Goal: Task Accomplishment & Management: Manage account settings

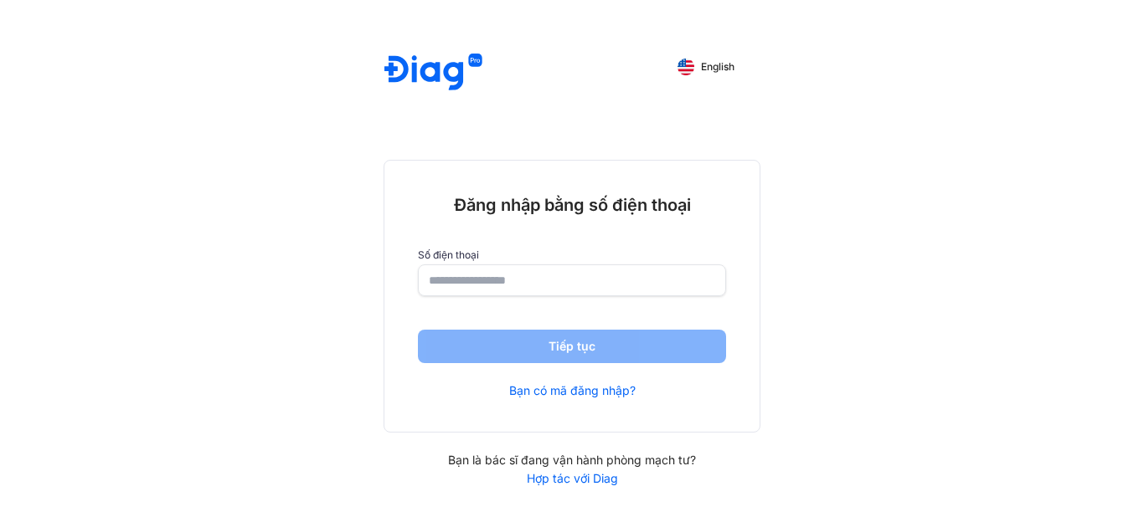
click at [574, 286] on input "number" at bounding box center [572, 280] width 286 height 30
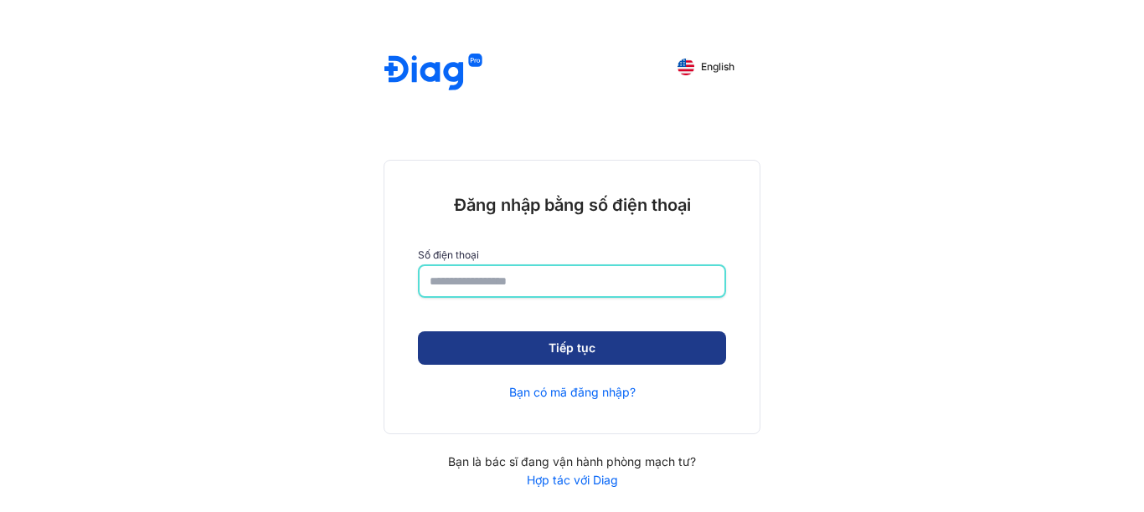
type input "**********"
click at [589, 354] on button "Tiếp tục" at bounding box center [572, 348] width 308 height 33
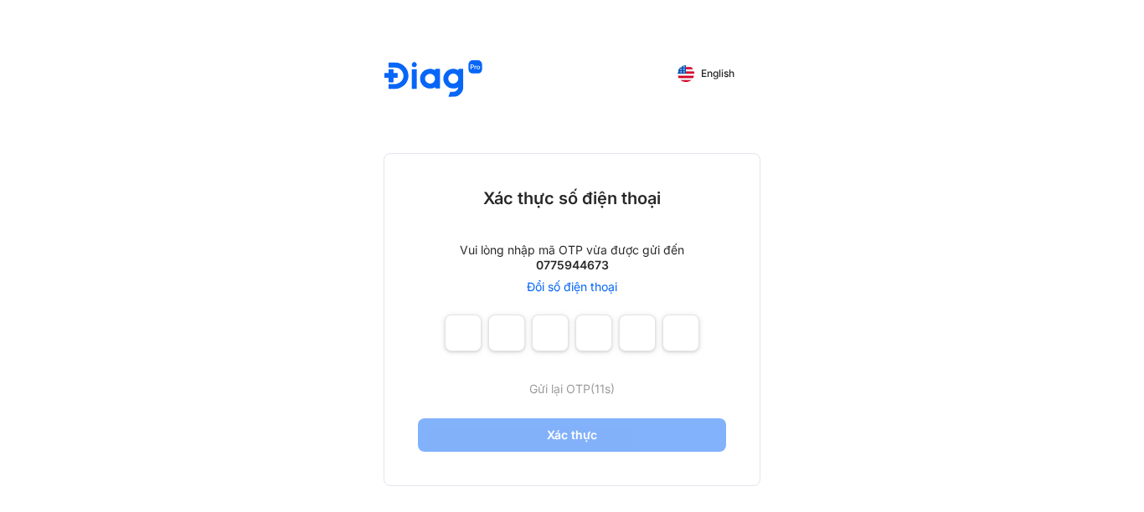
drag, startPoint x: 435, startPoint y: 340, endPoint x: 446, endPoint y: 341, distance: 10.9
click at [436, 340] on div "Xác thực số điện thoại Vui lòng nhập mã OTP vừa được gửi đến 0775944673 Đổi số …" at bounding box center [571, 320] width 375 height 332
click at [456, 341] on input "number" at bounding box center [463, 333] width 37 height 37
type input "*"
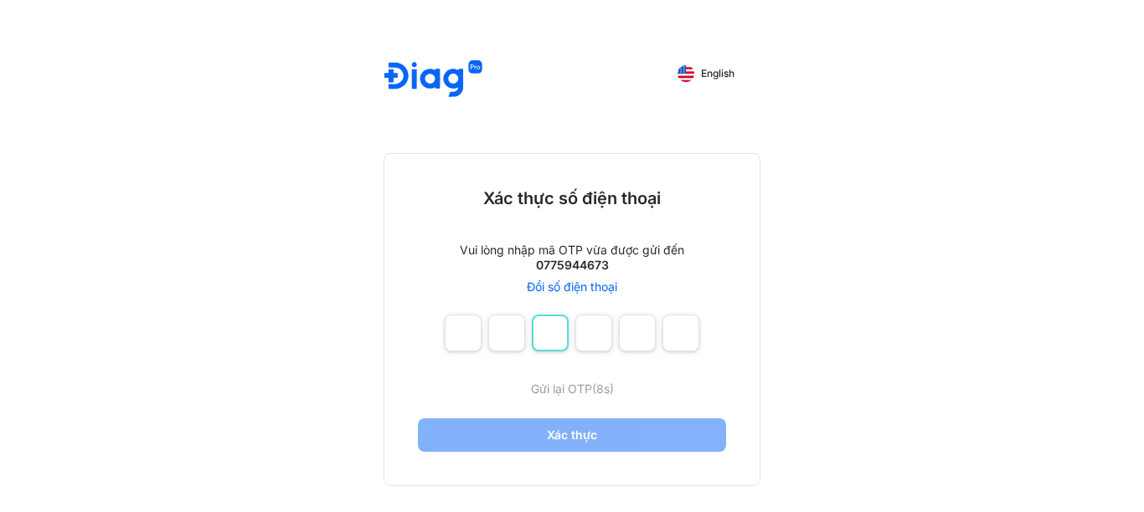
type input "*"
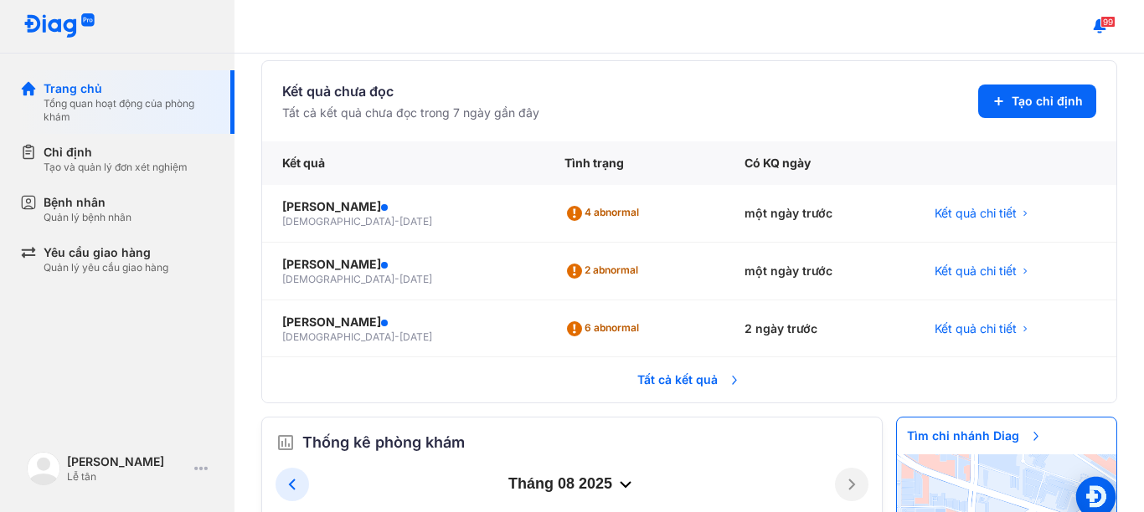
scroll to position [84, 0]
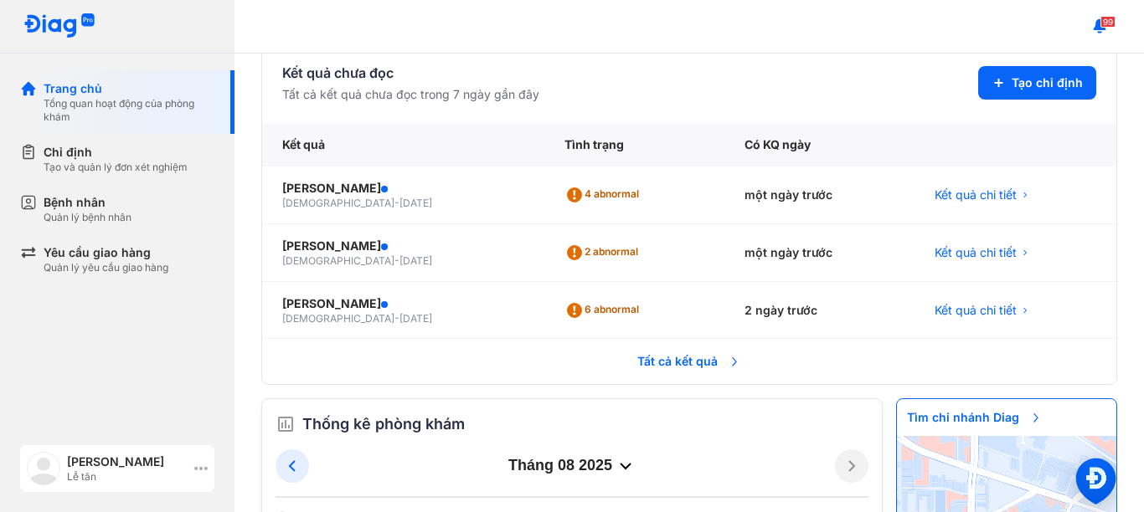
click at [183, 462] on div "Phạm Thị Bảo Châu" at bounding box center [127, 462] width 121 height 17
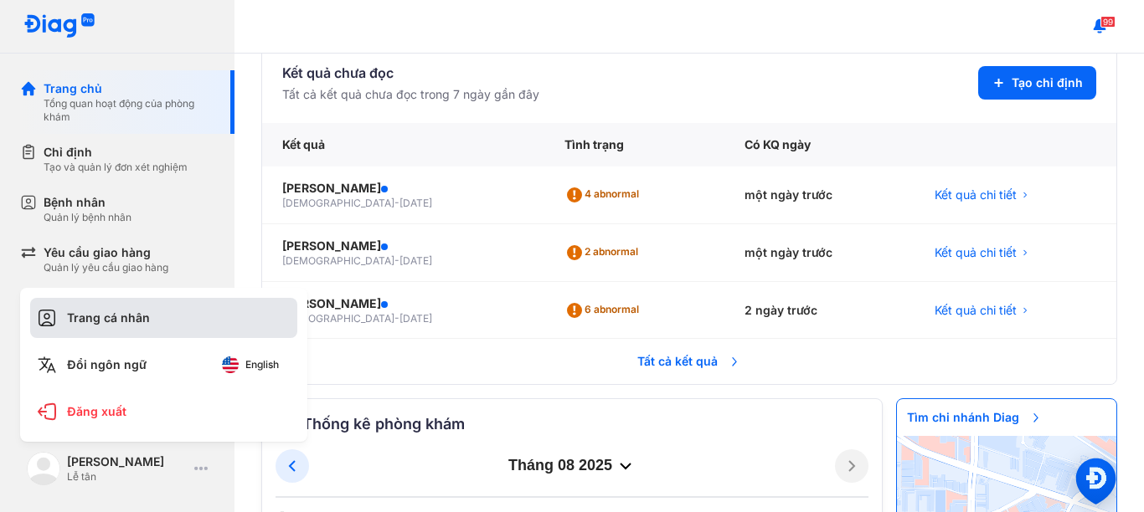
click at [149, 328] on div "Trang cá nhân" at bounding box center [163, 318] width 267 height 40
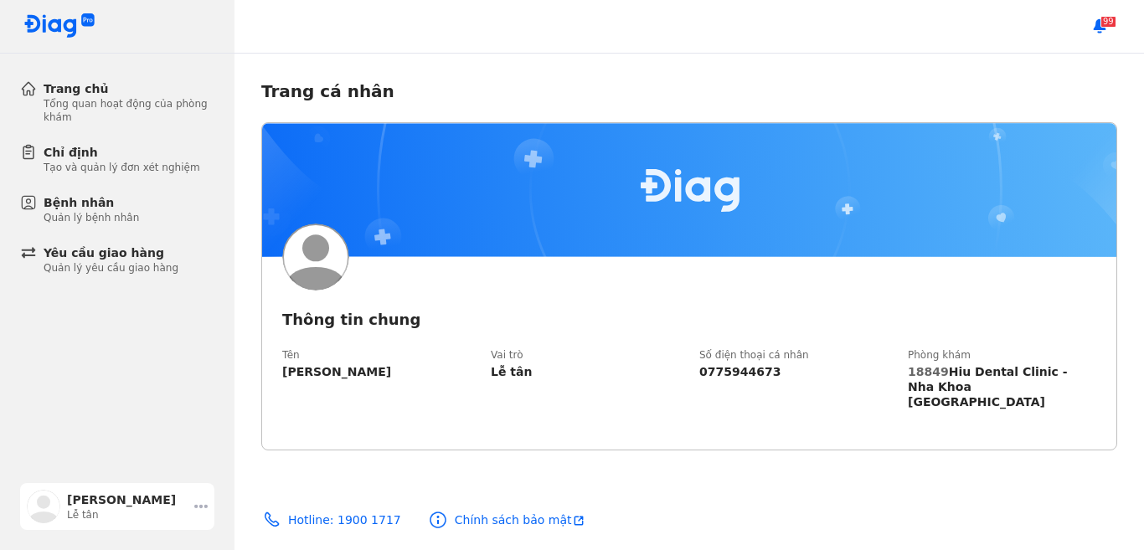
click at [198, 502] on icon at bounding box center [200, 506] width 13 height 13
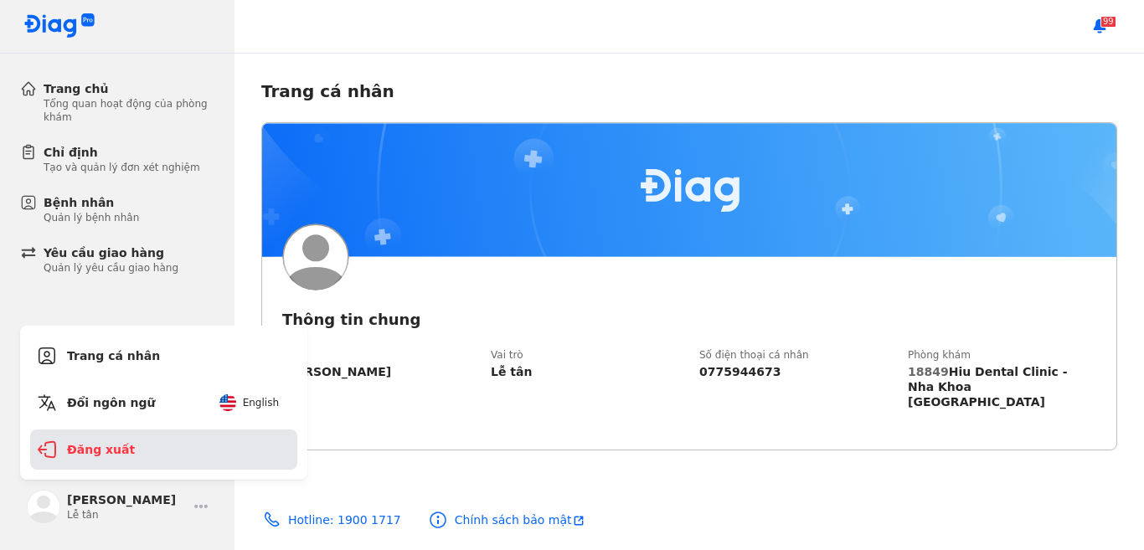
click at [104, 446] on div "Đăng xuất" at bounding box center [163, 450] width 267 height 40
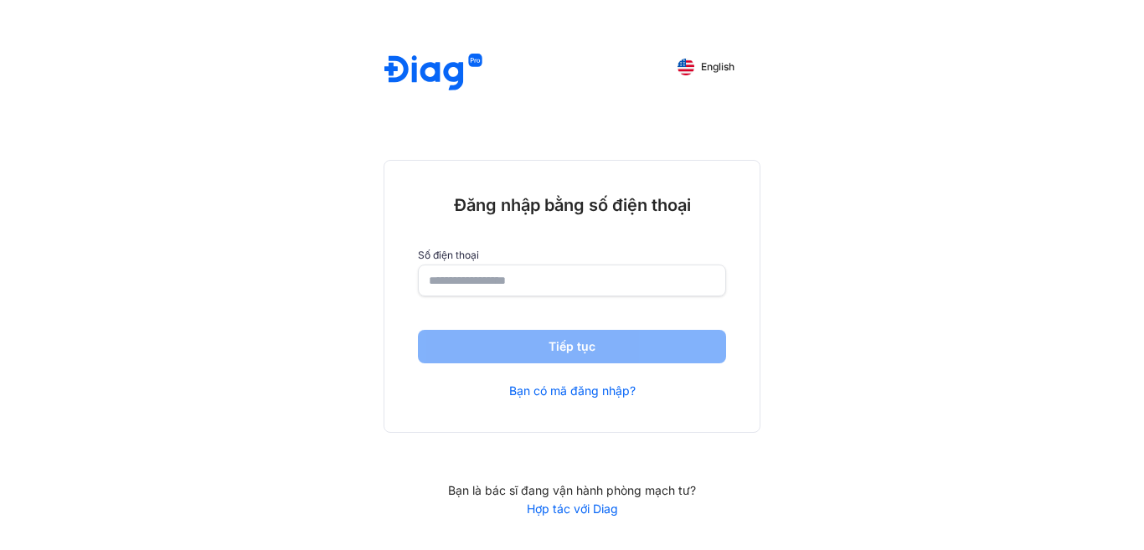
click at [559, 274] on input "number" at bounding box center [572, 280] width 286 height 30
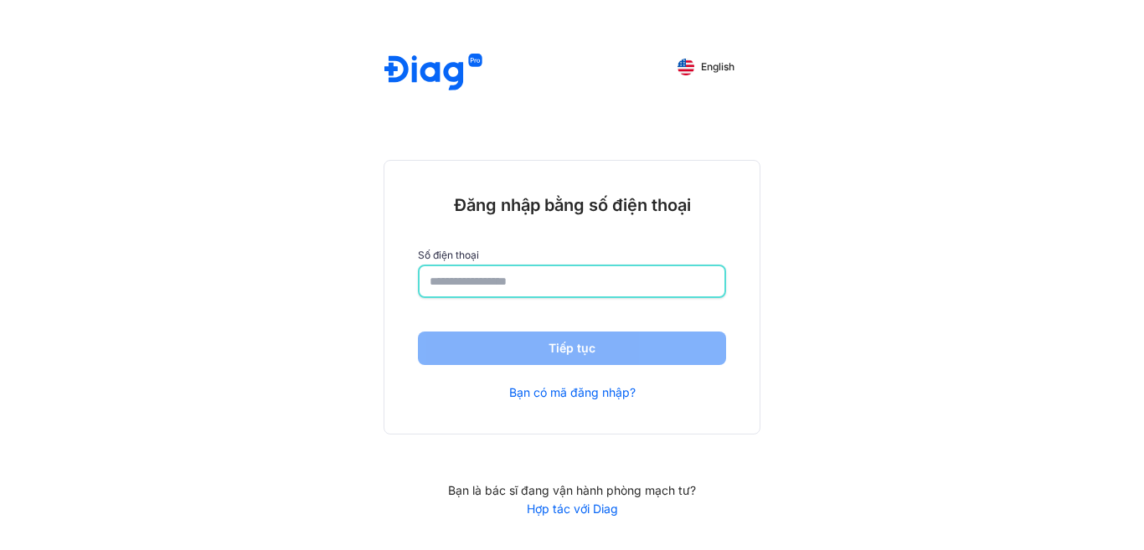
click at [562, 281] on input "number" at bounding box center [572, 281] width 285 height 30
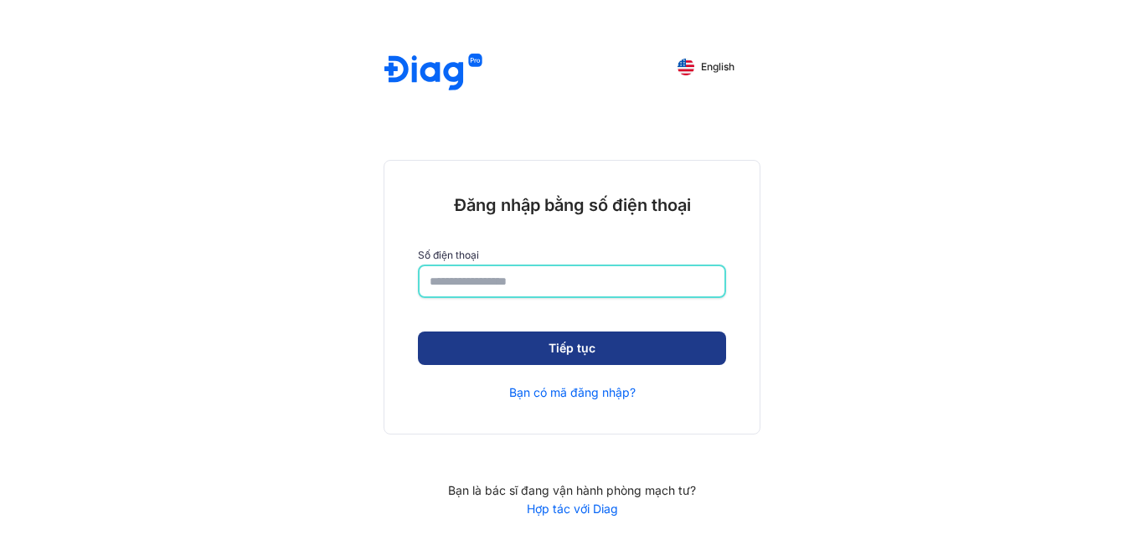
type input "**********"
click at [654, 348] on button "Tiếp tục" at bounding box center [572, 348] width 308 height 33
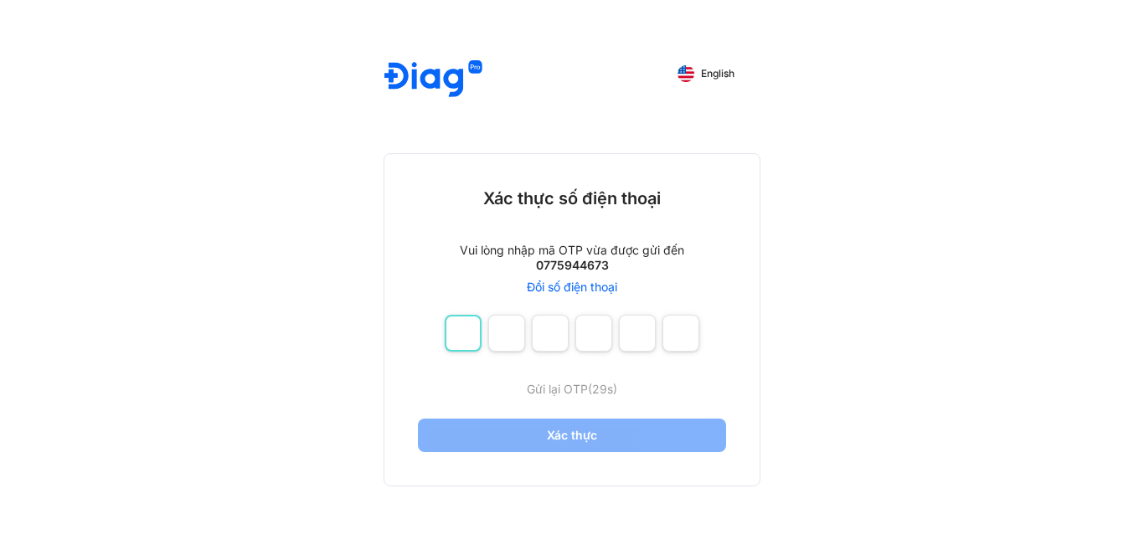
click at [465, 341] on input "number" at bounding box center [463, 333] width 37 height 37
type input "*"
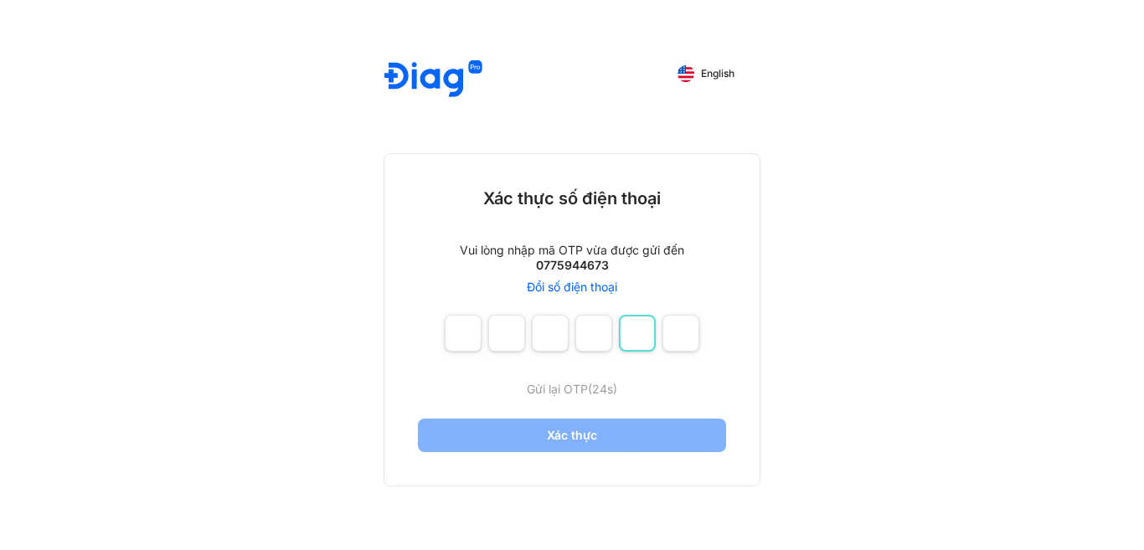
type input "*"
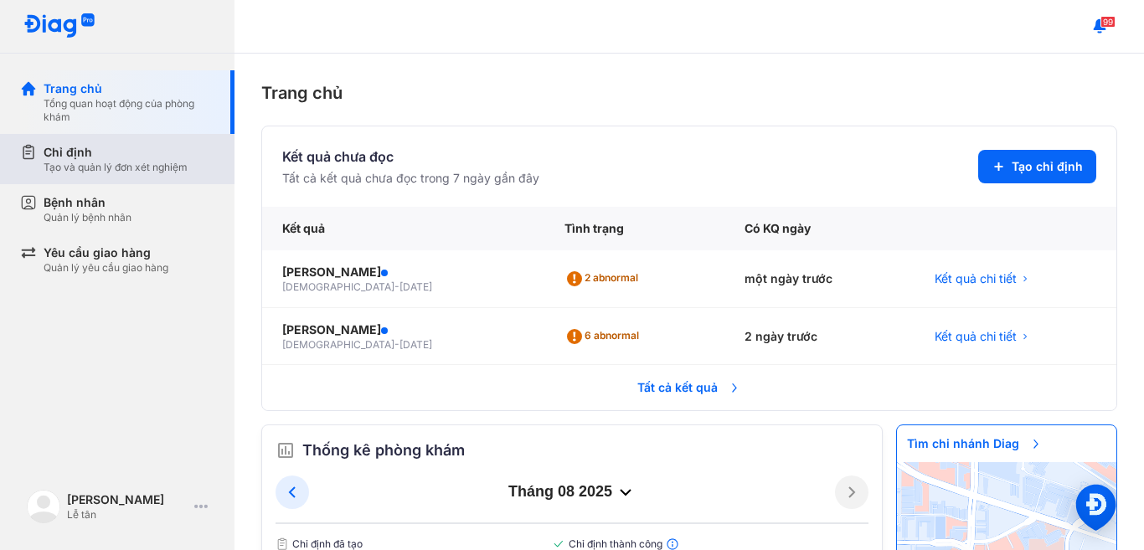
click at [77, 162] on div "Tạo và quản lý đơn xét nghiệm" at bounding box center [116, 167] width 144 height 13
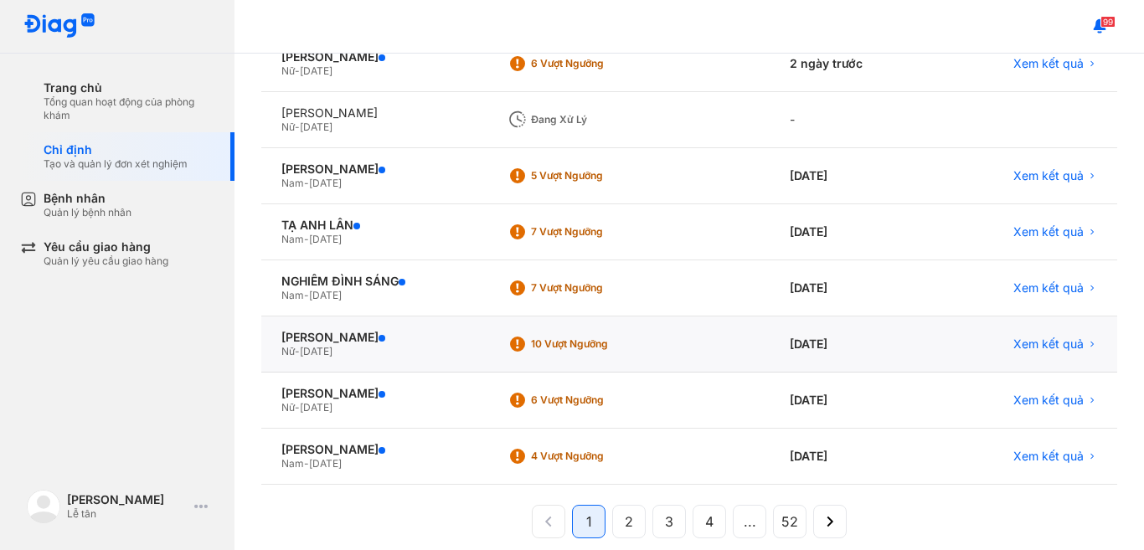
scroll to position [379, 0]
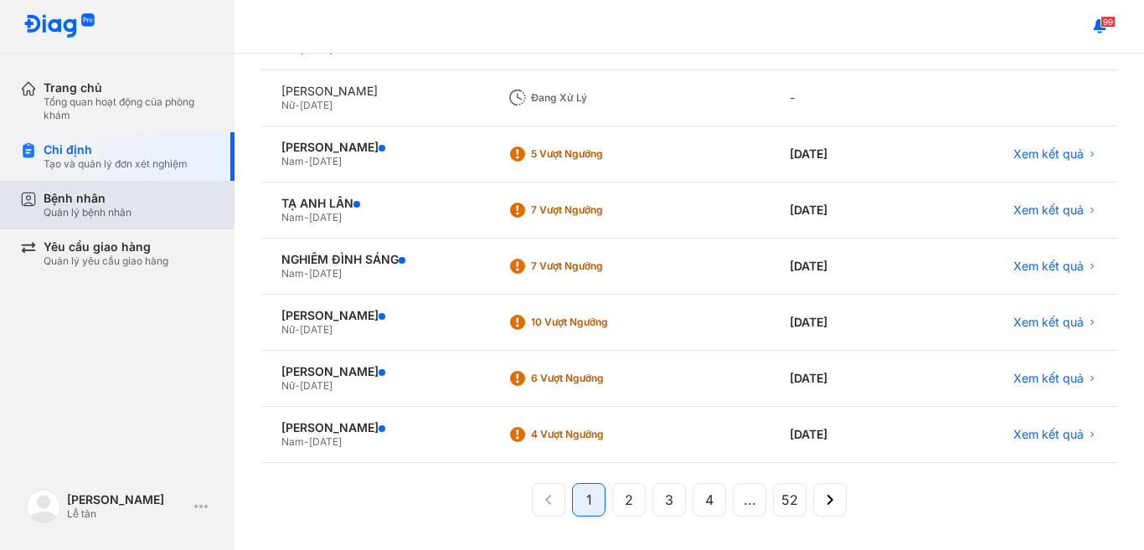
click at [31, 212] on div "Bệnh nhân Quản lý bệnh nhân" at bounding box center [127, 205] width 214 height 49
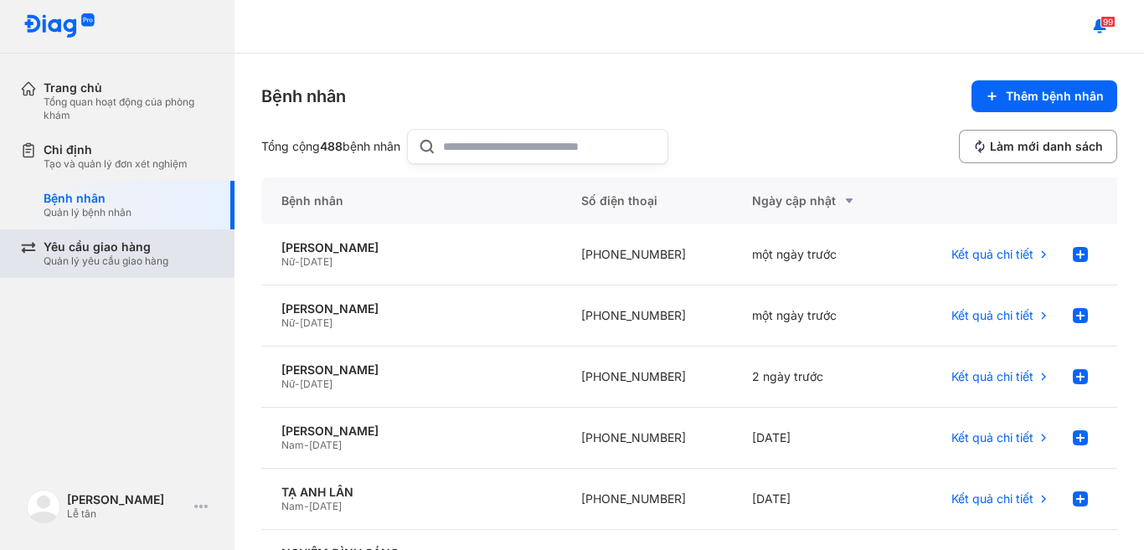
click at [116, 254] on div "Yêu cầu giao hàng" at bounding box center [106, 246] width 125 height 15
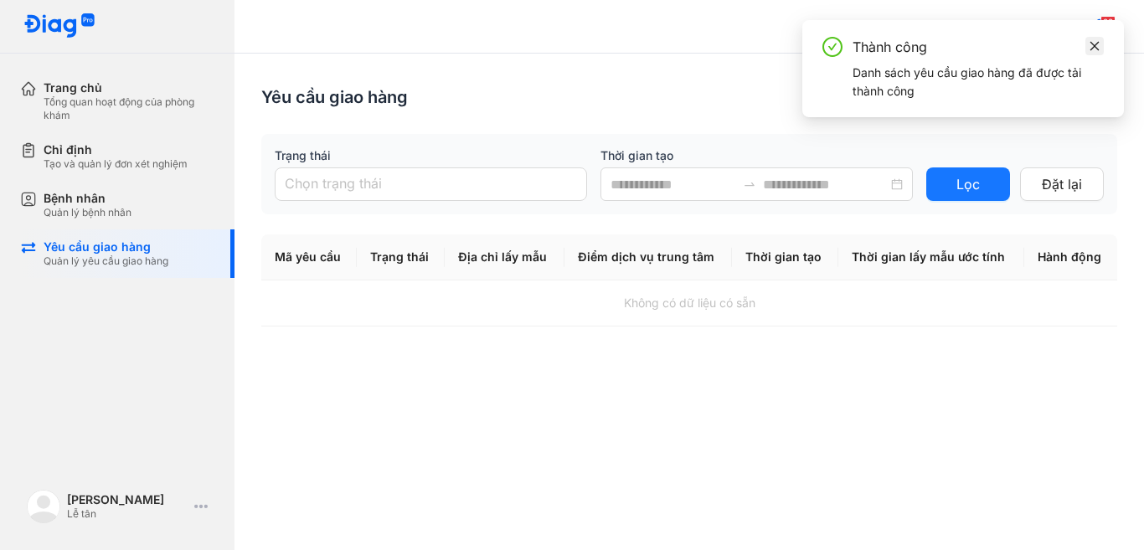
click at [1097, 53] on span at bounding box center [1095, 46] width 12 height 18
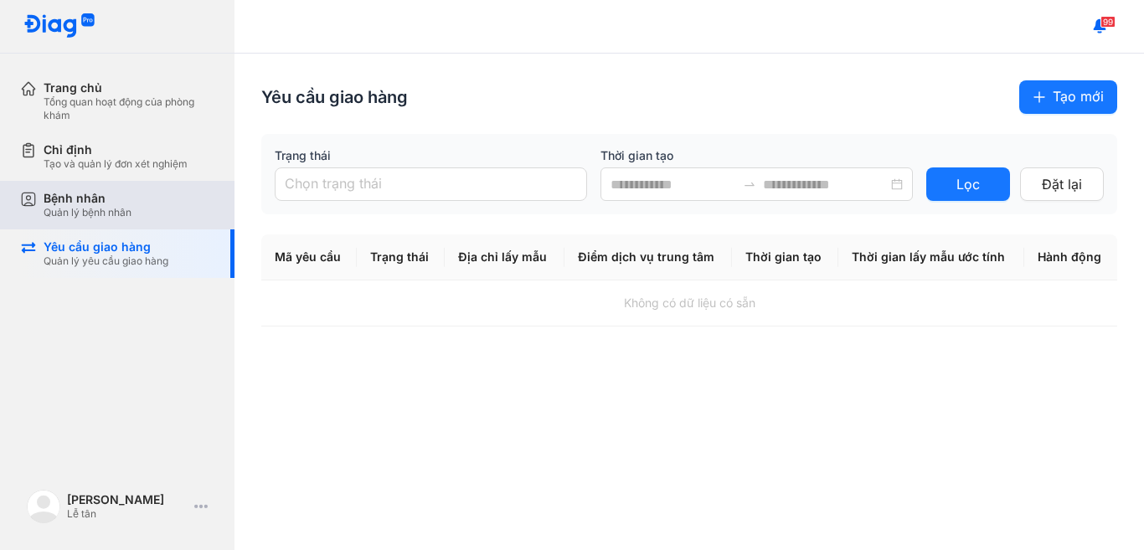
click at [60, 209] on div "Quản lý bệnh nhân" at bounding box center [88, 212] width 88 height 13
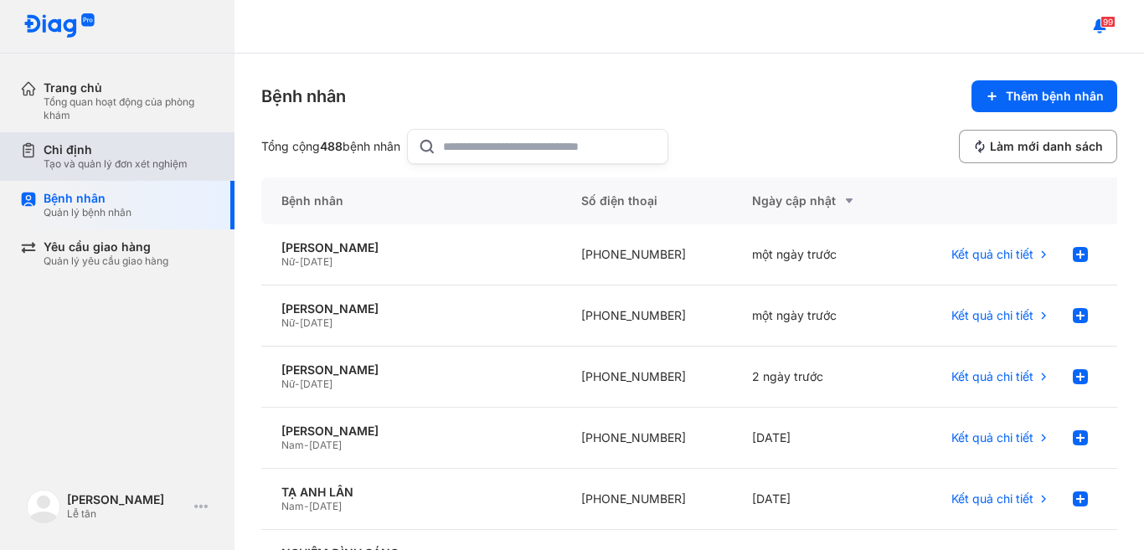
click at [168, 162] on div "Tạo và quản lý đơn xét nghiệm" at bounding box center [116, 163] width 144 height 13
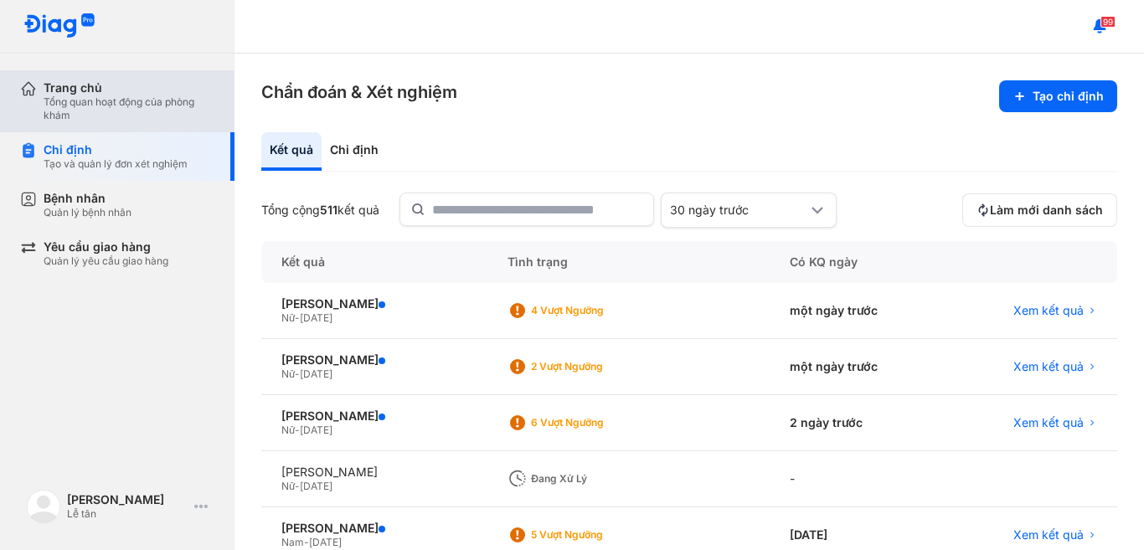
click at [41, 80] on div "Trang chủ Tổng quan hoạt động của phòng khám" at bounding box center [127, 101] width 214 height 62
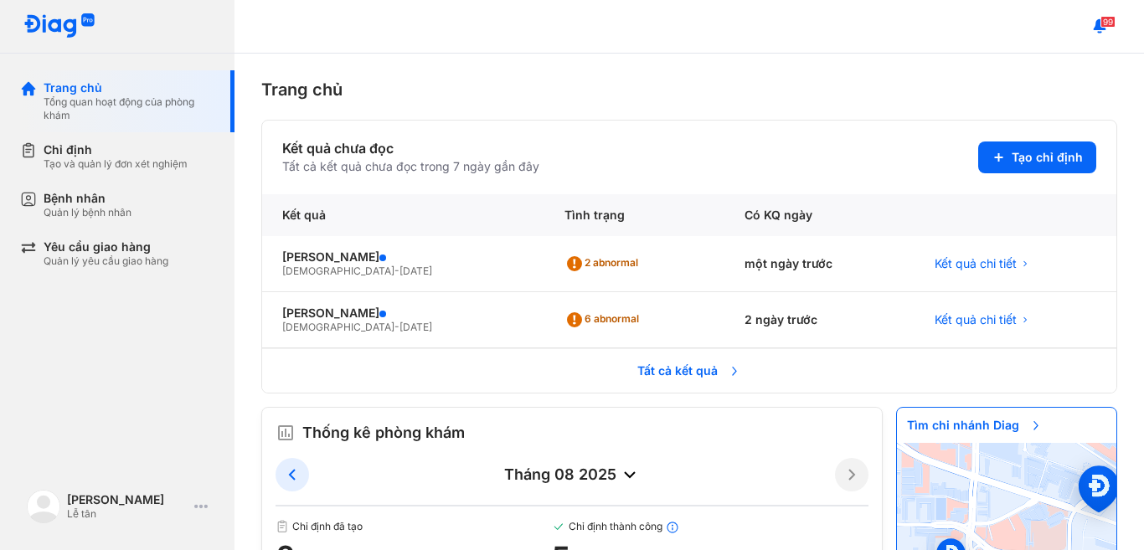
click at [661, 373] on span "Tất cả kết quả" at bounding box center [689, 370] width 124 height 35
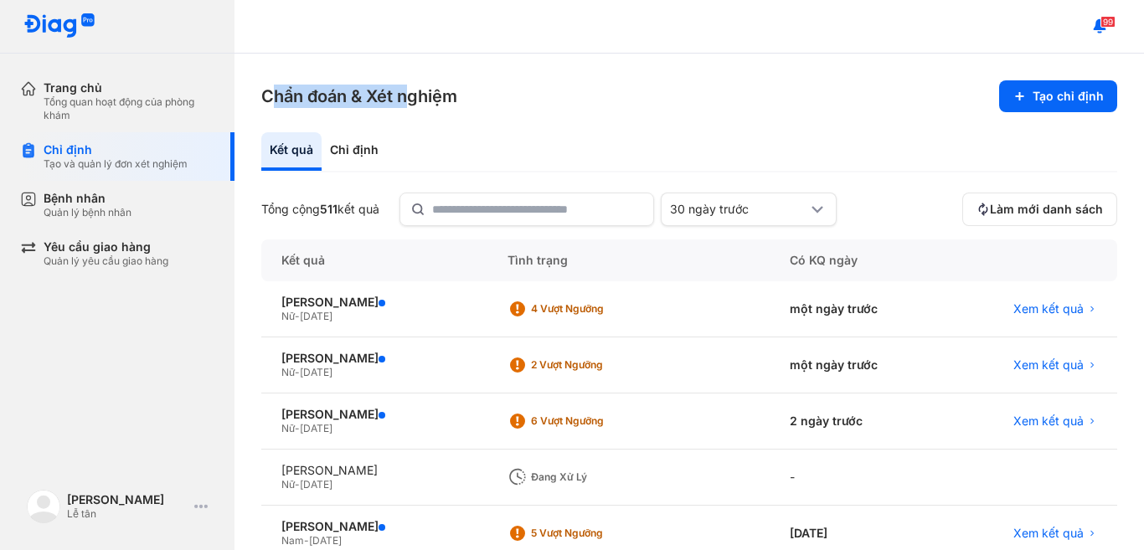
drag, startPoint x: 369, startPoint y: 95, endPoint x: 275, endPoint y: 95, distance: 93.8
click at [275, 95] on h3 "Chẩn đoán & Xét nghiệm" at bounding box center [359, 96] width 196 height 23
drag, startPoint x: 456, startPoint y: 94, endPoint x: 252, endPoint y: 94, distance: 203.5
click at [252, 94] on div "Chẩn đoán & Xét nghiệm Tạo chỉ định Kết quả Chỉ định Tổng cộng 511 kết quả 30 n…" at bounding box center [688, 302] width 909 height 497
click at [301, 96] on h3 "Chẩn đoán & Xét nghiệm" at bounding box center [359, 96] width 196 height 23
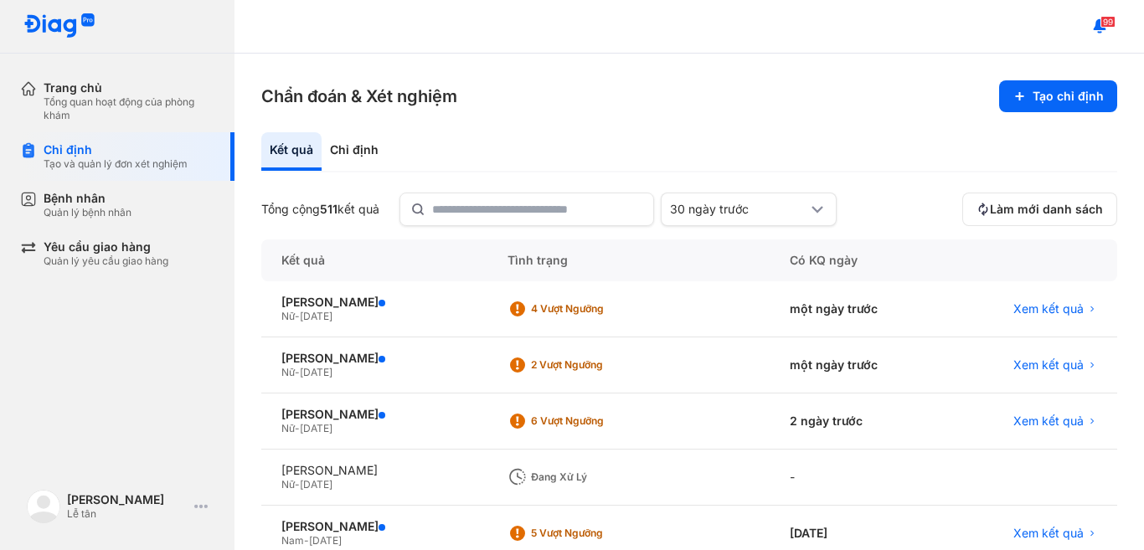
click at [256, 95] on div "Chẩn đoán & Xét nghiệm Tạo chỉ định Kết quả Chỉ định Tổng cộng 511 kết quả 30 n…" at bounding box center [688, 302] width 909 height 497
drag, startPoint x: 260, startPoint y: 95, endPoint x: 486, endPoint y: 106, distance: 226.3
click at [486, 106] on div "Chẩn đoán & Xét nghiệm Tạo chỉ định Kết quả Chỉ định Tổng cộng 511 kết quả 30 n…" at bounding box center [688, 302] width 909 height 497
click at [426, 95] on h3 "Chẩn đoán & Xét nghiệm" at bounding box center [359, 96] width 196 height 23
drag, startPoint x: 457, startPoint y: 99, endPoint x: 261, endPoint y: 103, distance: 196.0
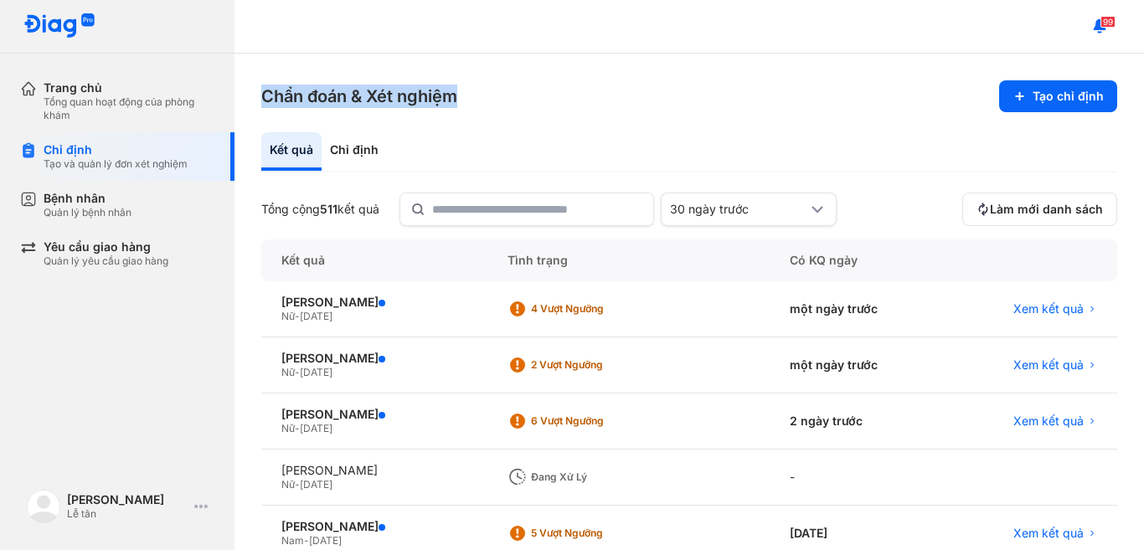
click at [261, 103] on h3 "Chẩn đoán & Xét nghiệm" at bounding box center [359, 96] width 196 height 23
click at [327, 84] on section "Chẩn đoán & Xét nghiệm Tạo chỉ định" at bounding box center [689, 96] width 856 height 32
click at [348, 95] on h3 "Chẩn đoán & Xét nghiệm" at bounding box center [359, 96] width 196 height 23
drag, startPoint x: 353, startPoint y: 95, endPoint x: 367, endPoint y: 95, distance: 13.4
click at [367, 95] on h3 "Chẩn đoán & Xét nghiệm" at bounding box center [359, 96] width 196 height 23
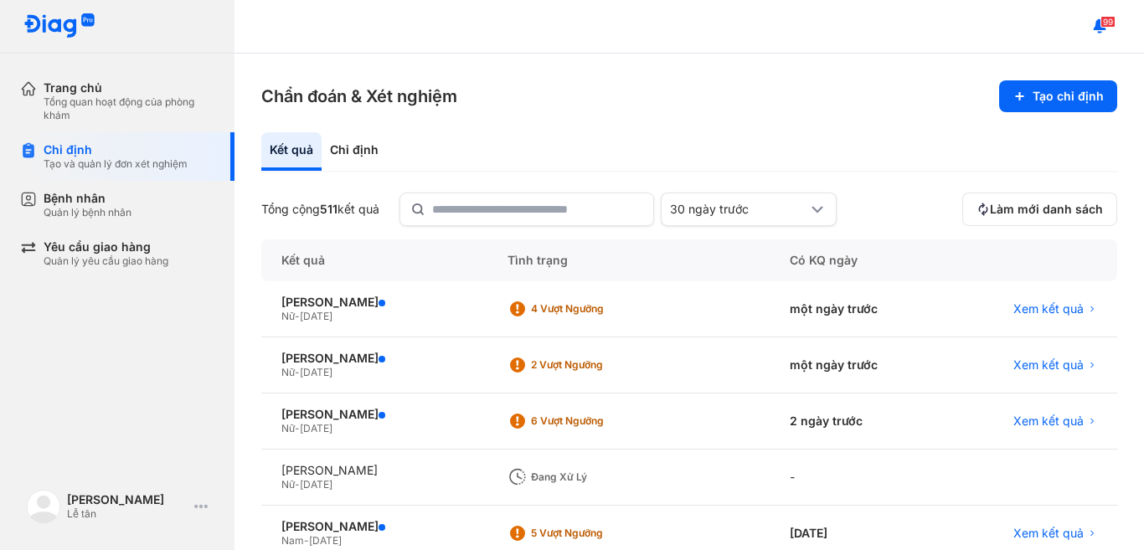
drag, startPoint x: 459, startPoint y: 98, endPoint x: 396, endPoint y: 91, distance: 63.2
click at [449, 98] on section "Chẩn đoán & Xét nghiệm Tạo chỉ định" at bounding box center [689, 96] width 856 height 32
drag, startPoint x: 371, startPoint y: 96, endPoint x: 452, endPoint y: 95, distance: 81.2
click at [452, 95] on h3 "Chẩn đoán & Xét nghiệm" at bounding box center [359, 96] width 196 height 23
drag, startPoint x: 345, startPoint y: 94, endPoint x: 265, endPoint y: 99, distance: 80.5
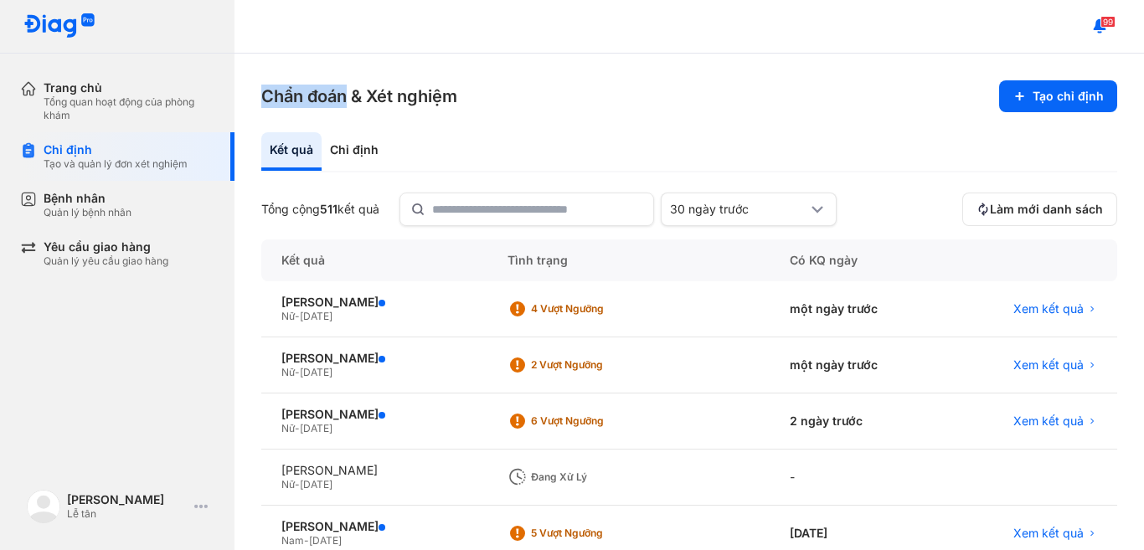
click at [265, 99] on h3 "Chẩn đoán & Xét nghiệm" at bounding box center [359, 96] width 196 height 23
click at [816, 477] on div "-" at bounding box center [858, 478] width 177 height 56
click at [1016, 311] on span "Xem kết quả" at bounding box center [1048, 308] width 70 height 15
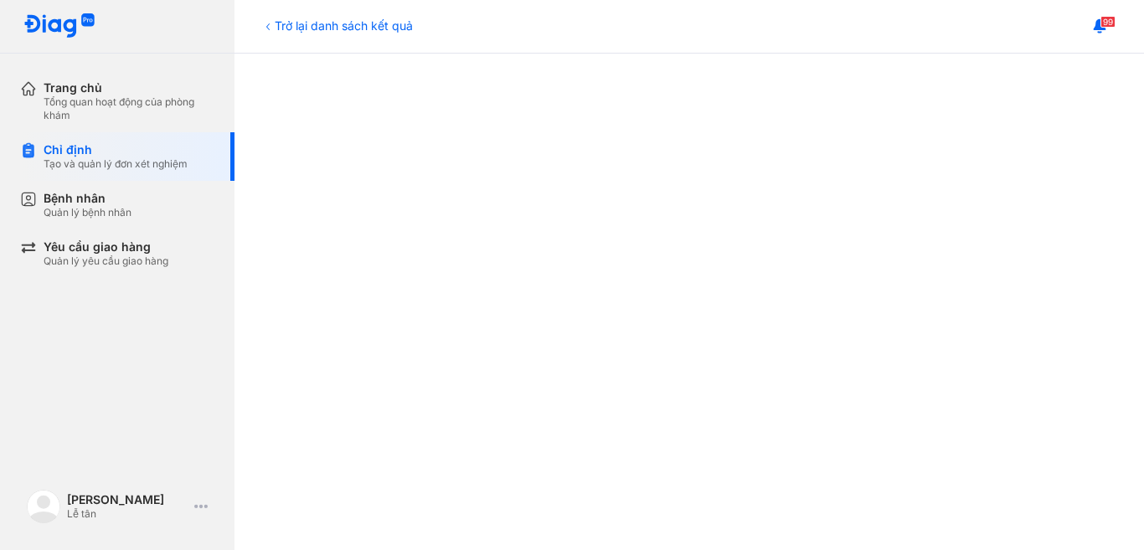
scroll to position [801, 0]
click at [194, 504] on icon at bounding box center [200, 506] width 13 height 13
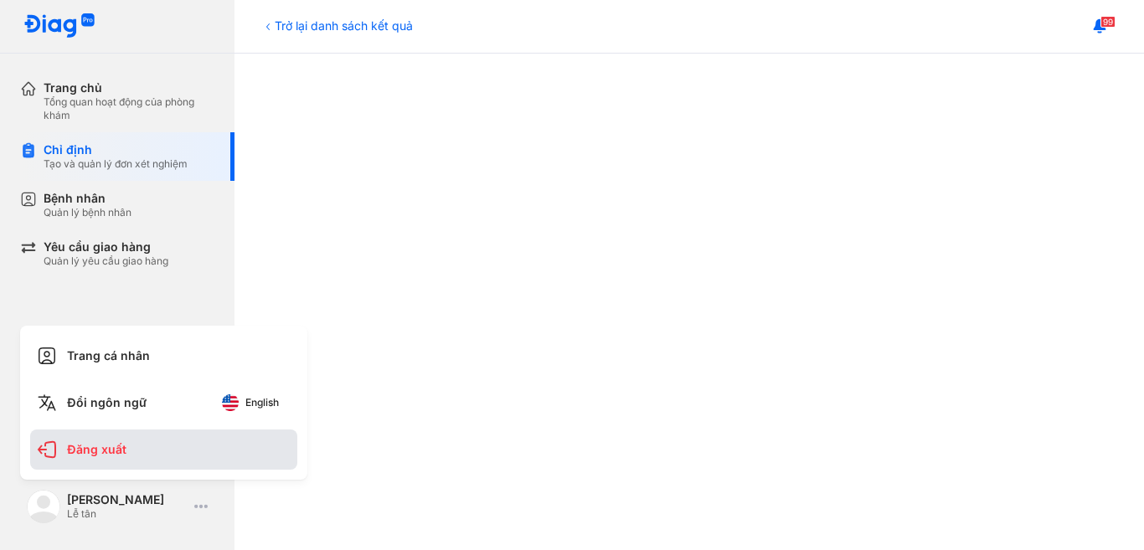
click at [131, 448] on div "Đăng xuất" at bounding box center [163, 450] width 267 height 40
